Goal: Task Accomplishment & Management: Use online tool/utility

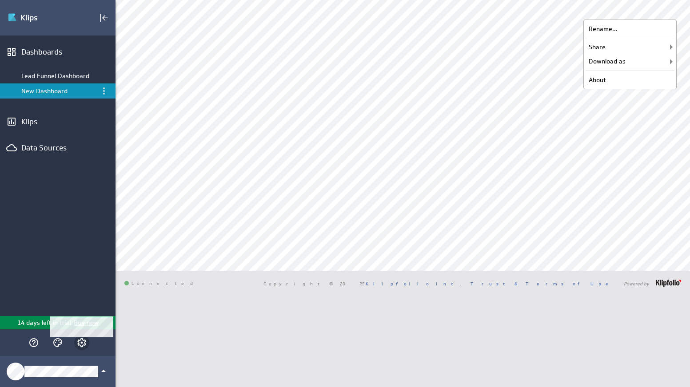
click at [83, 343] on icon "Account and settings" at bounding box center [81, 343] width 11 height 11
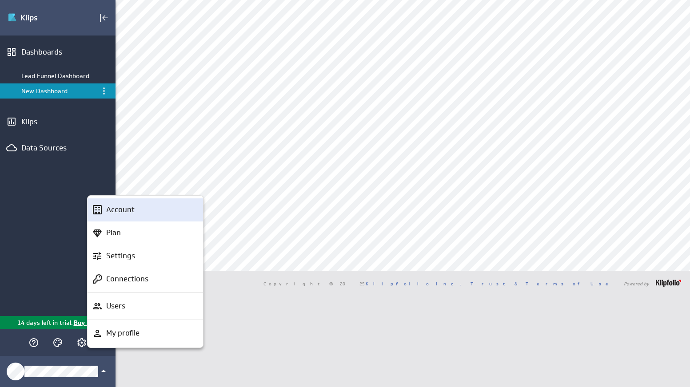
click at [123, 211] on p "Account" at bounding box center [120, 209] width 28 height 11
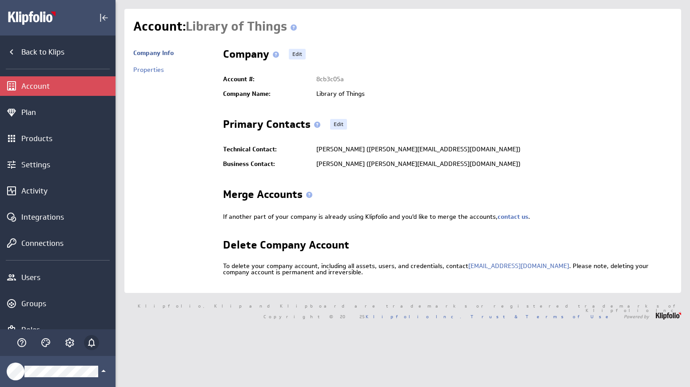
click at [95, 343] on icon "Notifications" at bounding box center [91, 343] width 11 height 11
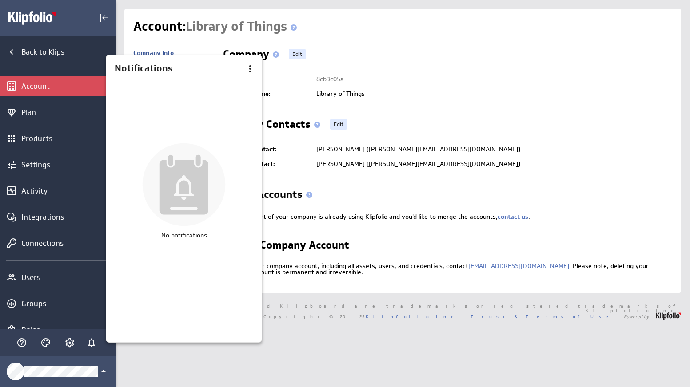
click at [76, 339] on div at bounding box center [345, 193] width 690 height 387
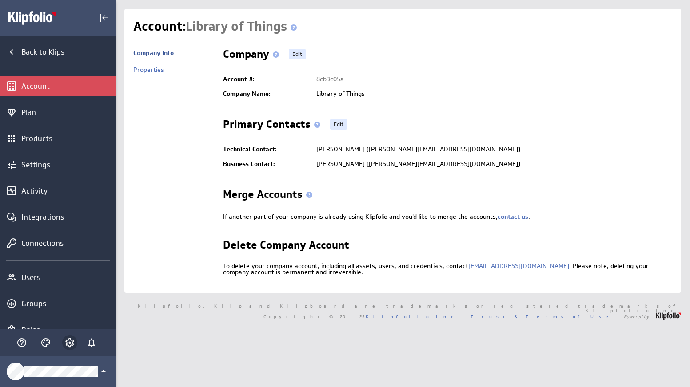
click at [70, 341] on icon "Account and settings" at bounding box center [69, 343] width 11 height 11
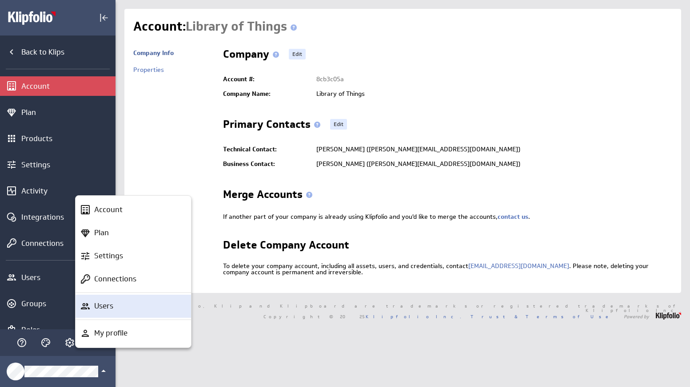
click at [119, 302] on div "Users" at bounding box center [137, 306] width 93 height 11
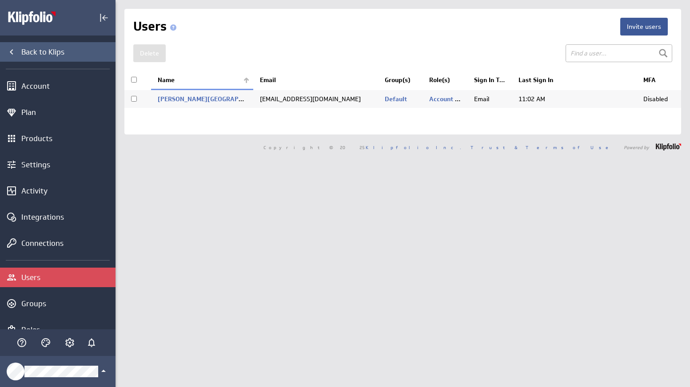
click at [29, 58] on div "Back to Klips" at bounding box center [57, 52] width 115 height 20
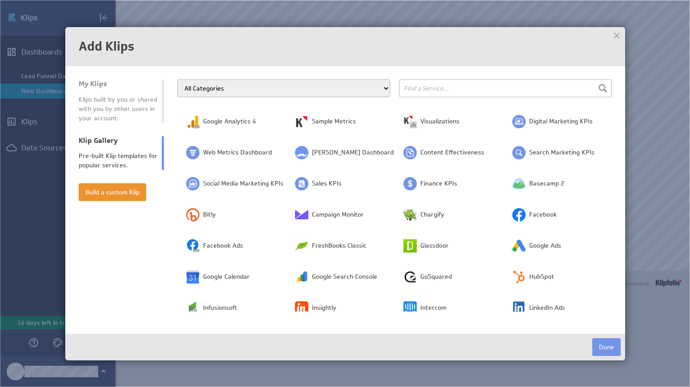
click at [448, 85] on input "text" at bounding box center [505, 89] width 213 height 18
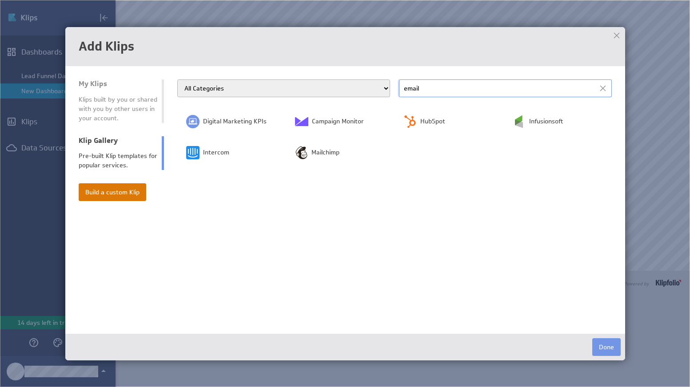
type input "email"
click at [115, 194] on button "Build a custom Klip" at bounding box center [113, 192] width 68 height 18
